Goal: Task Accomplishment & Management: Manage account settings

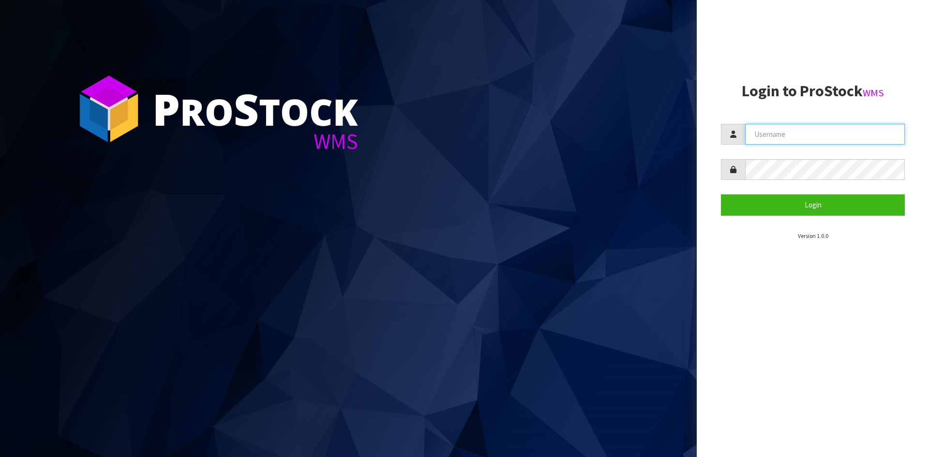
click at [828, 136] on input "text" at bounding box center [825, 134] width 160 height 21
type input "[EMAIL_ADDRESS][DOMAIN_NAME]"
click at [721, 194] on button "Login" at bounding box center [813, 204] width 184 height 21
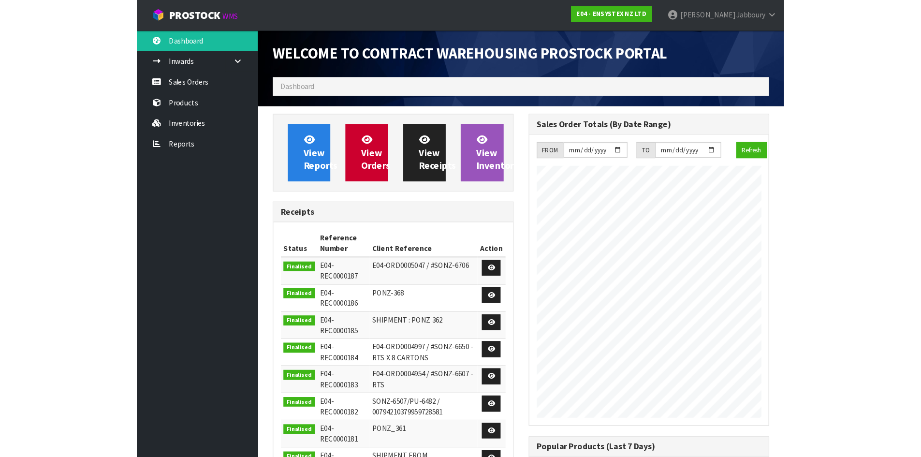
scroll to position [536, 395]
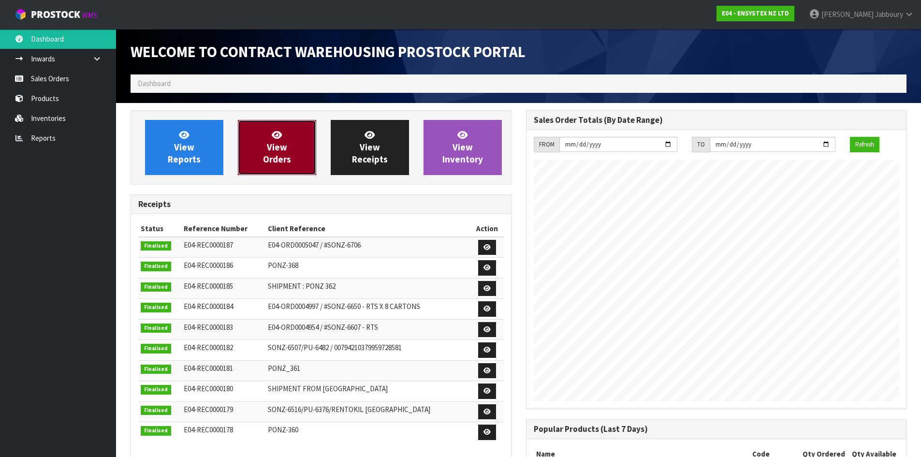
click at [281, 152] on span "View Orders" at bounding box center [277, 147] width 28 height 36
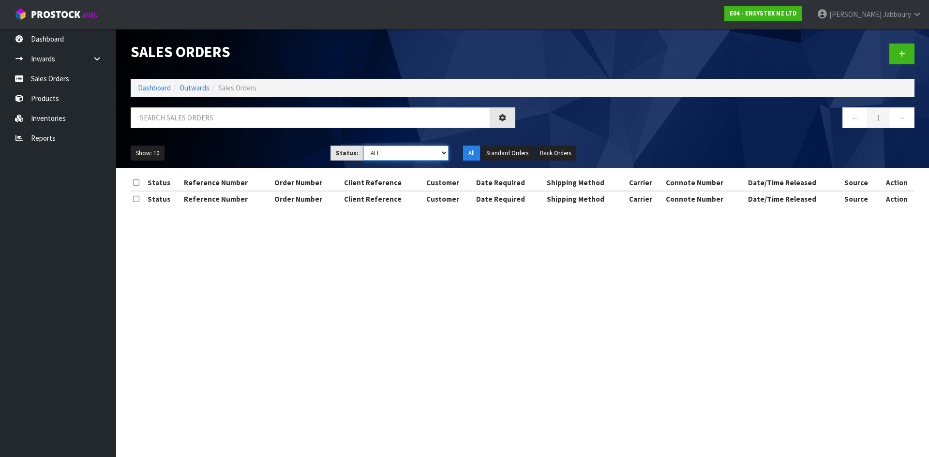
click at [440, 153] on select "Draft Pending Allocated Pending Pick Goods Picked Goods Packed Pending Charges …" at bounding box center [406, 153] width 86 height 15
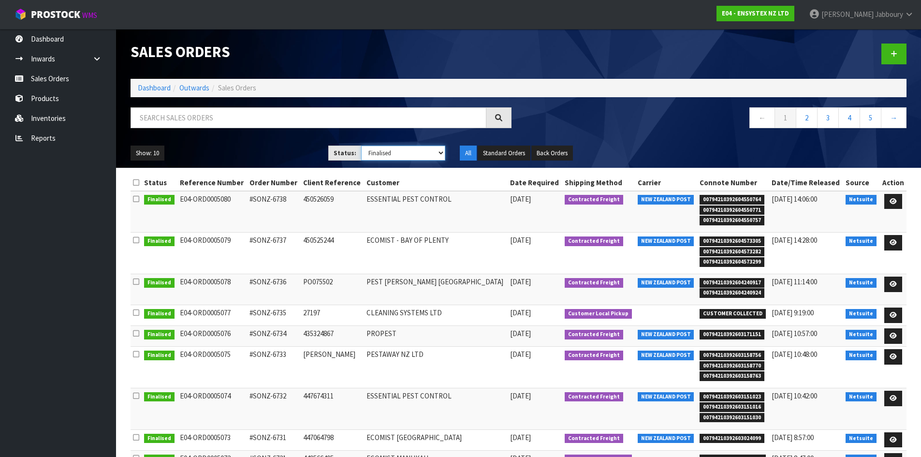
click at [361, 146] on select "Draft Pending Allocated Pending Pick Goods Picked Goods Packed Pending Charges …" at bounding box center [403, 153] width 84 height 15
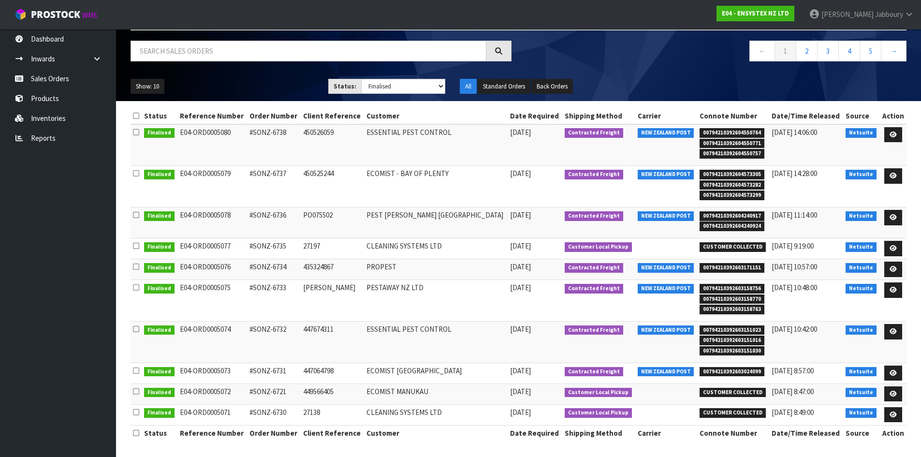
scroll to position [68, 0]
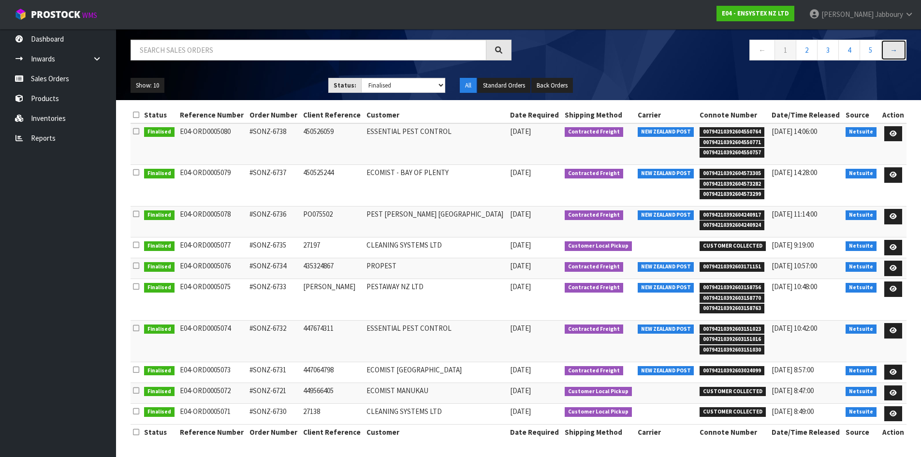
click at [894, 51] on link "→" at bounding box center [894, 50] width 26 height 21
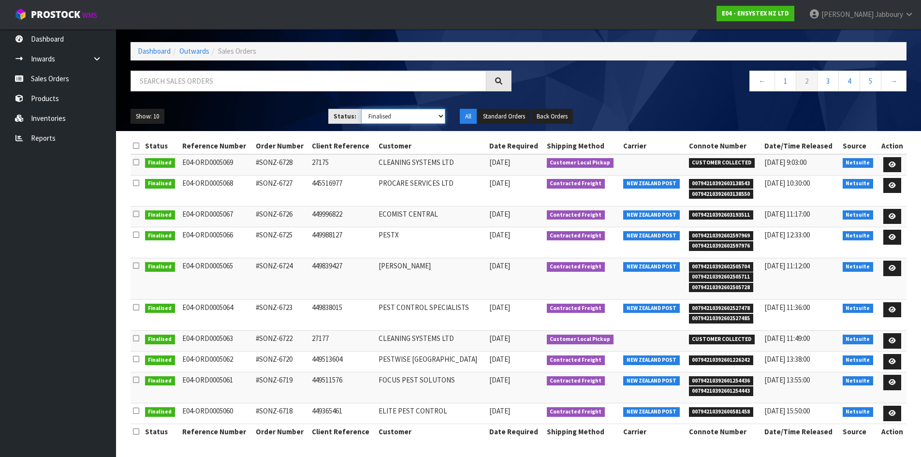
click at [428, 119] on select "Draft Pending Allocated Pending Pick Goods Picked Goods Packed Pending Charges …" at bounding box center [403, 116] width 84 height 15
select select "string:ALL"
click at [361, 109] on select "Draft Pending Allocated Pending Pick Goods Picked Goods Packed Pending Charges …" at bounding box center [403, 116] width 84 height 15
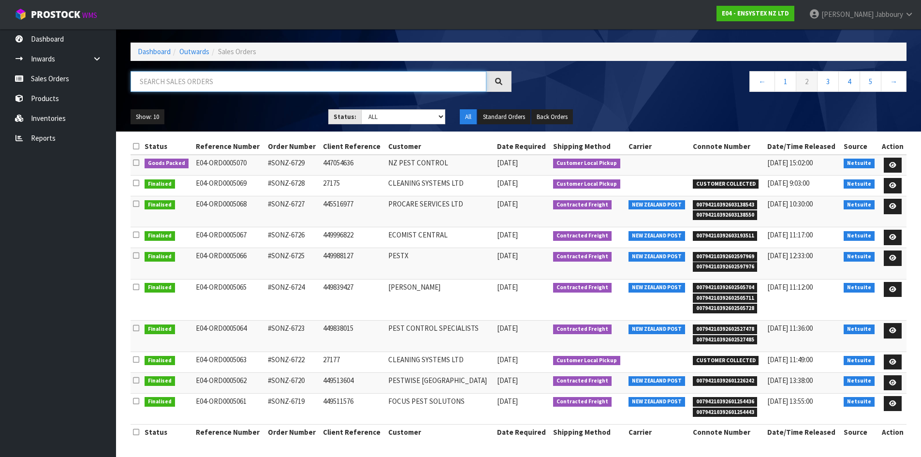
click at [183, 83] on input "text" at bounding box center [309, 81] width 356 height 21
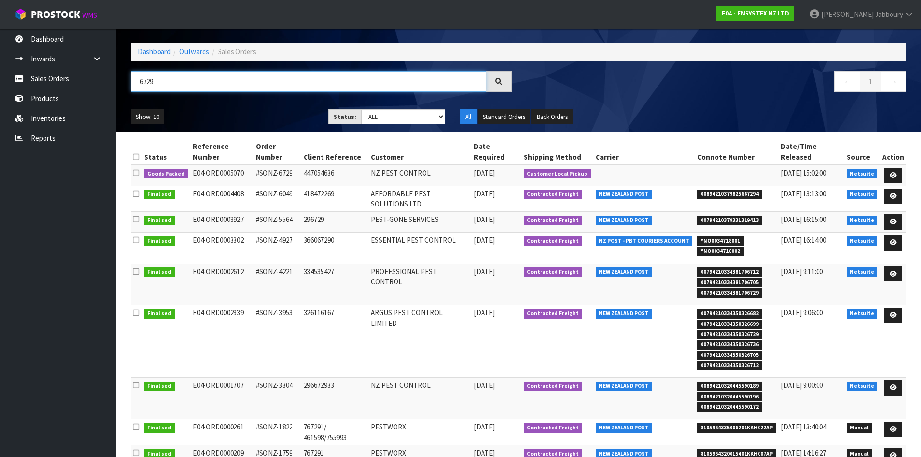
type input "6729"
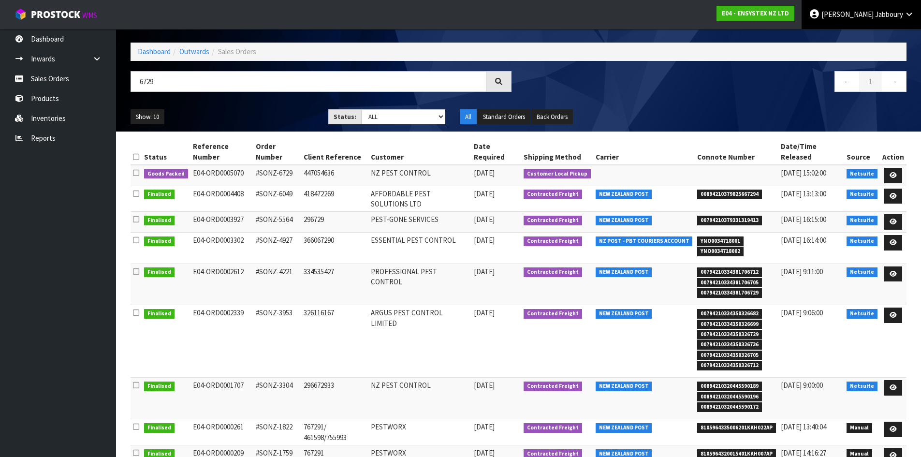
click at [898, 15] on span "Jabboury" at bounding box center [889, 14] width 28 height 9
click at [885, 35] on link "Logout" at bounding box center [883, 38] width 76 height 13
